Goal: Task Accomplishment & Management: Manage account settings

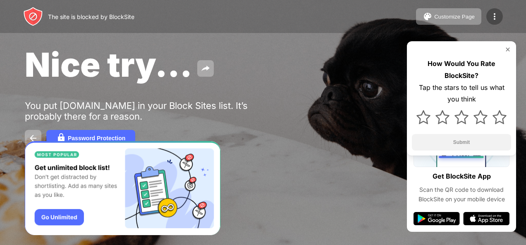
click at [499, 16] on div at bounding box center [494, 16] width 17 height 17
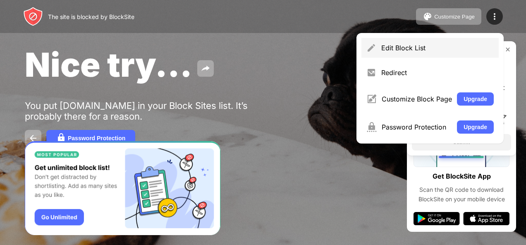
click at [412, 52] on div "Edit Block List" at bounding box center [429, 48] width 137 height 20
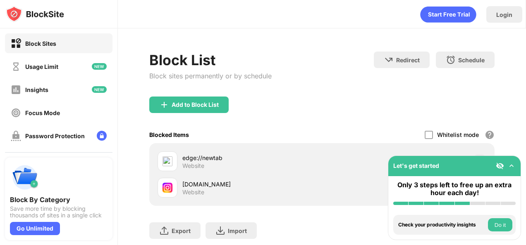
click at [514, 166] on img at bounding box center [511, 166] width 8 height 8
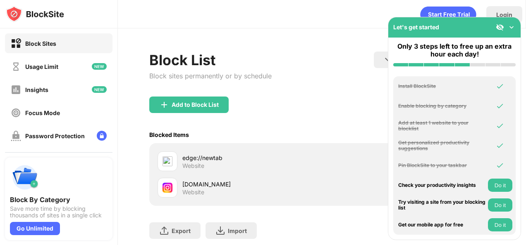
click at [499, 184] on button "Do it" at bounding box center [500, 185] width 24 height 13
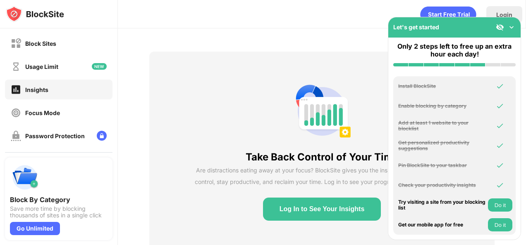
click at [510, 26] on img at bounding box center [511, 27] width 8 height 8
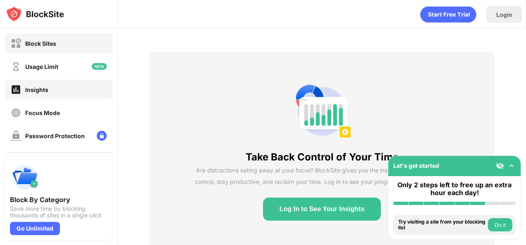
click at [53, 40] on div "Block Sites" at bounding box center [40, 43] width 31 height 7
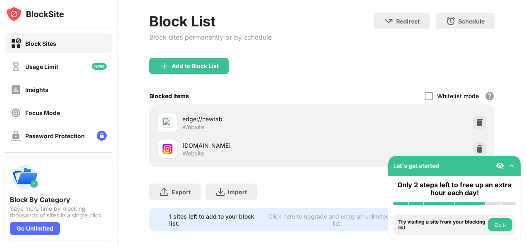
scroll to position [54, 0]
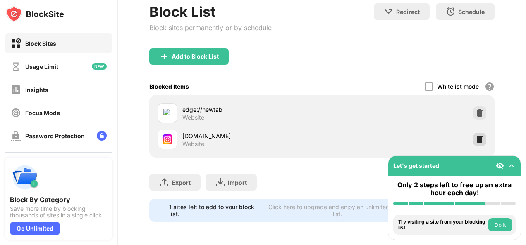
click at [473, 138] on div at bounding box center [479, 139] width 13 height 13
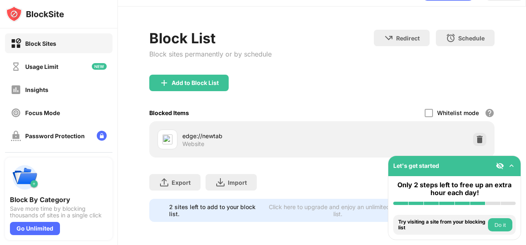
scroll to position [28, 0]
